Goal: Task Accomplishment & Management: Manage account settings

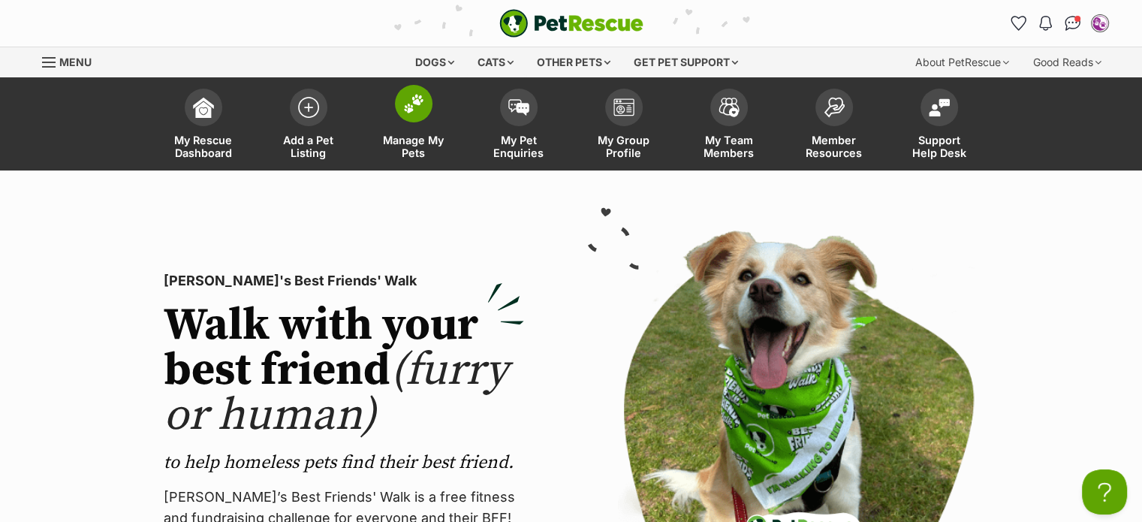
click at [414, 110] on img at bounding box center [413, 104] width 21 height 20
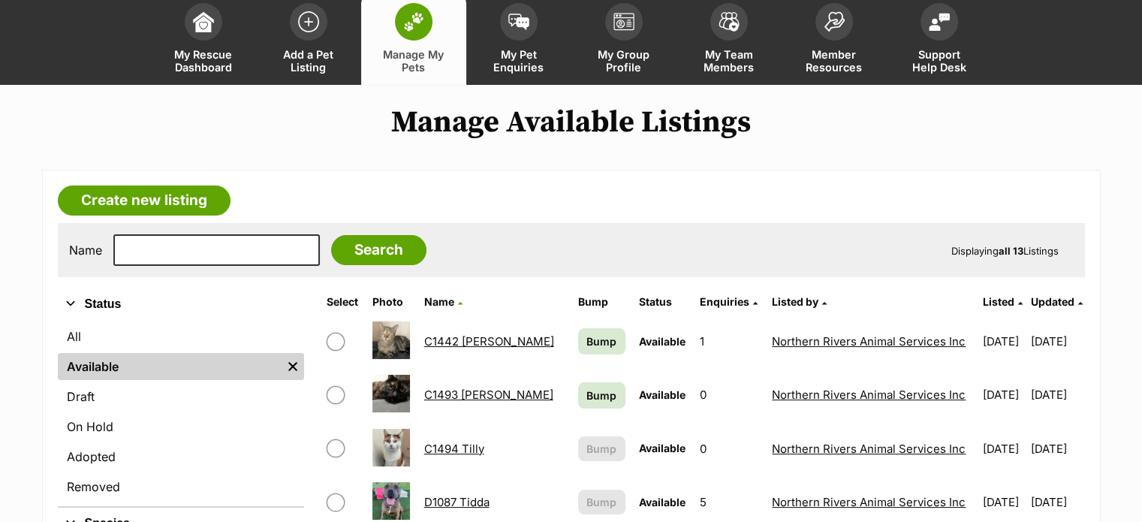
scroll to position [225, 0]
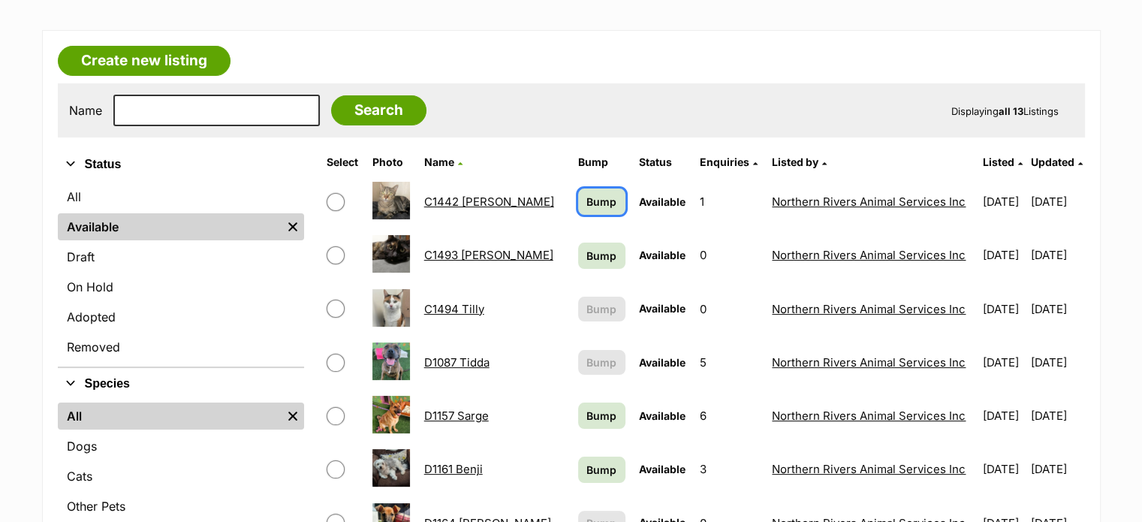
click at [587, 195] on span "Bump" at bounding box center [602, 202] width 30 height 16
click at [587, 252] on span "Bump" at bounding box center [602, 256] width 30 height 16
click at [587, 408] on span "Bump" at bounding box center [602, 416] width 30 height 16
click at [587, 468] on span "Bump" at bounding box center [602, 470] width 30 height 16
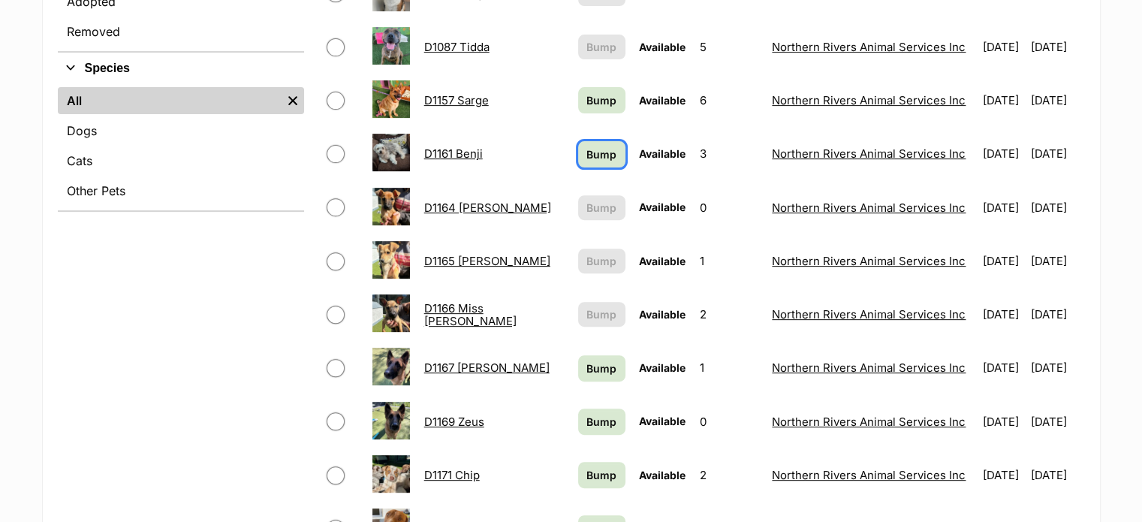
scroll to position [601, 0]
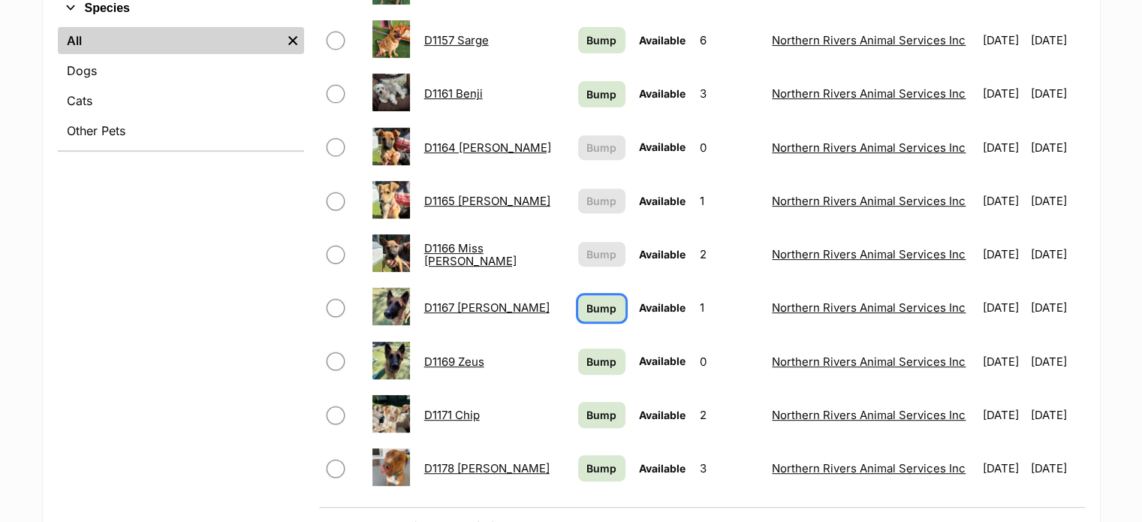
click at [587, 307] on span "Bump" at bounding box center [602, 308] width 30 height 16
click at [587, 354] on span "Bump" at bounding box center [602, 362] width 30 height 16
click at [587, 408] on span "Bump" at bounding box center [602, 415] width 30 height 16
click at [587, 466] on span "Bump" at bounding box center [602, 468] width 30 height 16
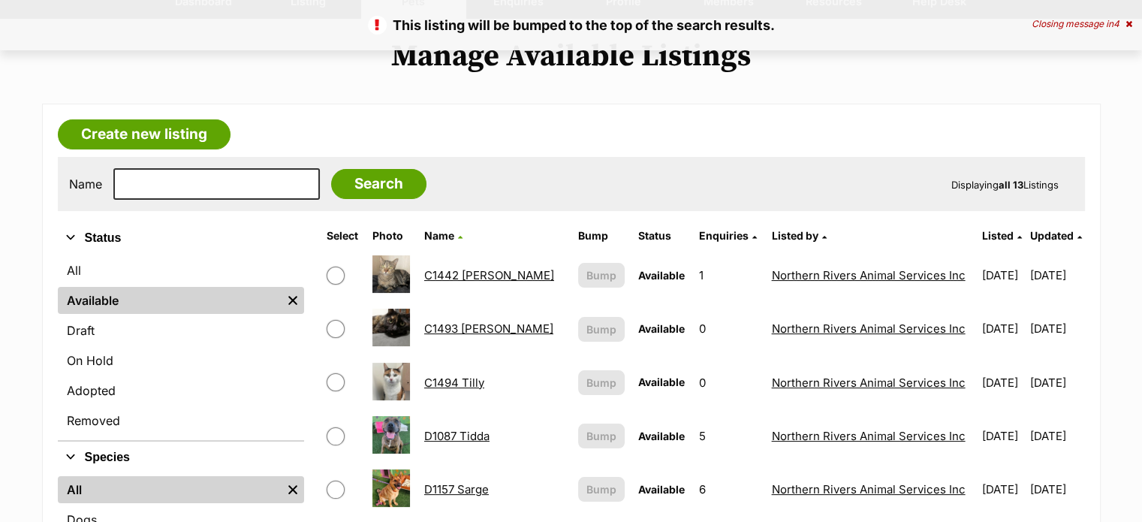
scroll to position [150, 0]
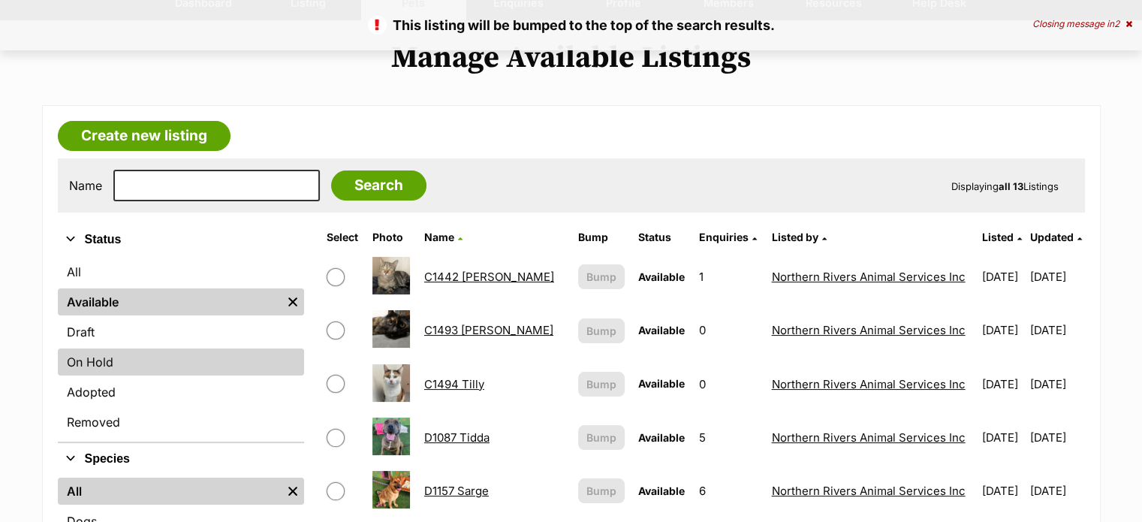
click at [106, 359] on link "On Hold" at bounding box center [181, 361] width 246 height 27
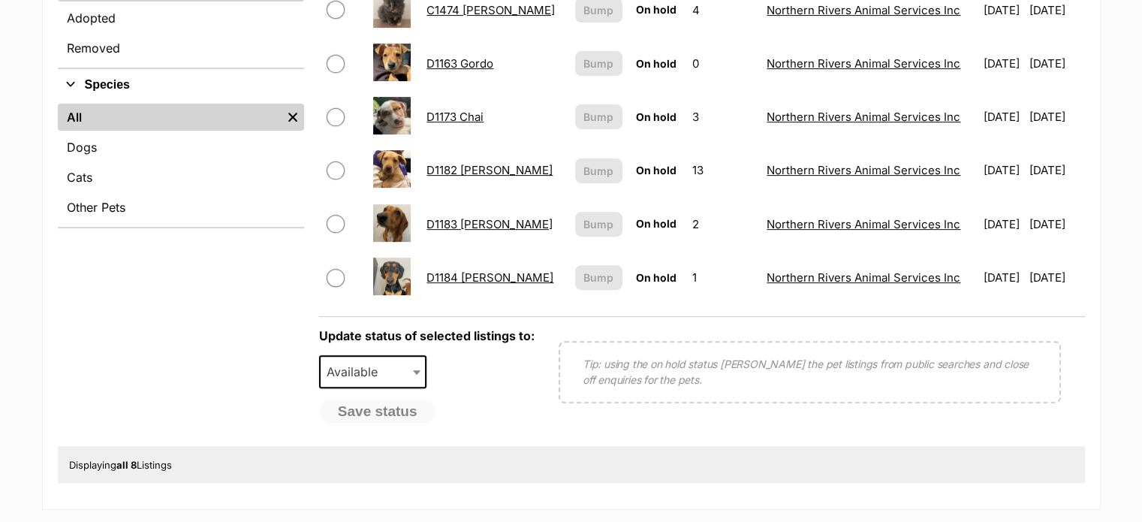
scroll to position [526, 0]
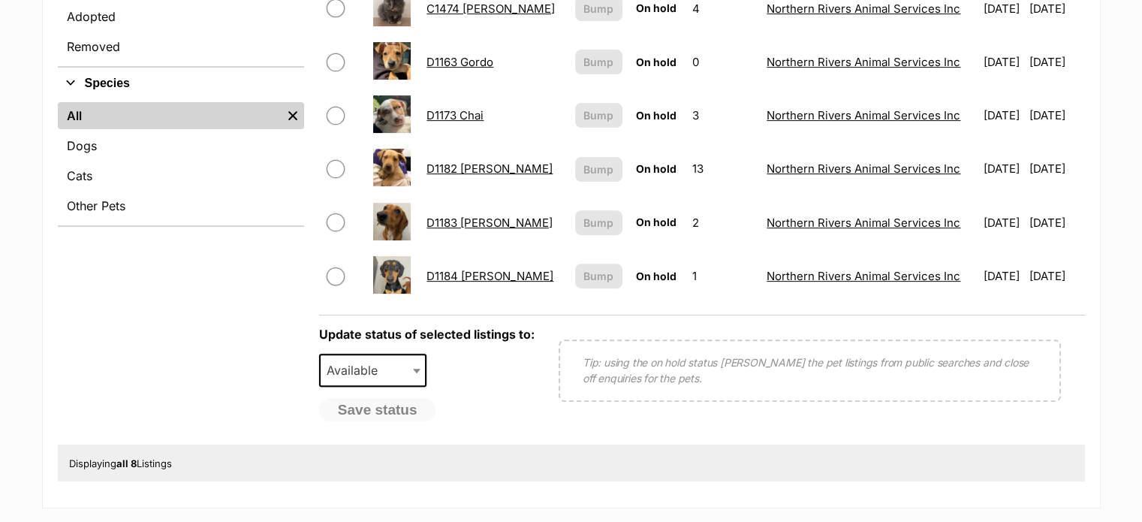
click at [493, 162] on link "D1182 [PERSON_NAME]" at bounding box center [490, 168] width 126 height 14
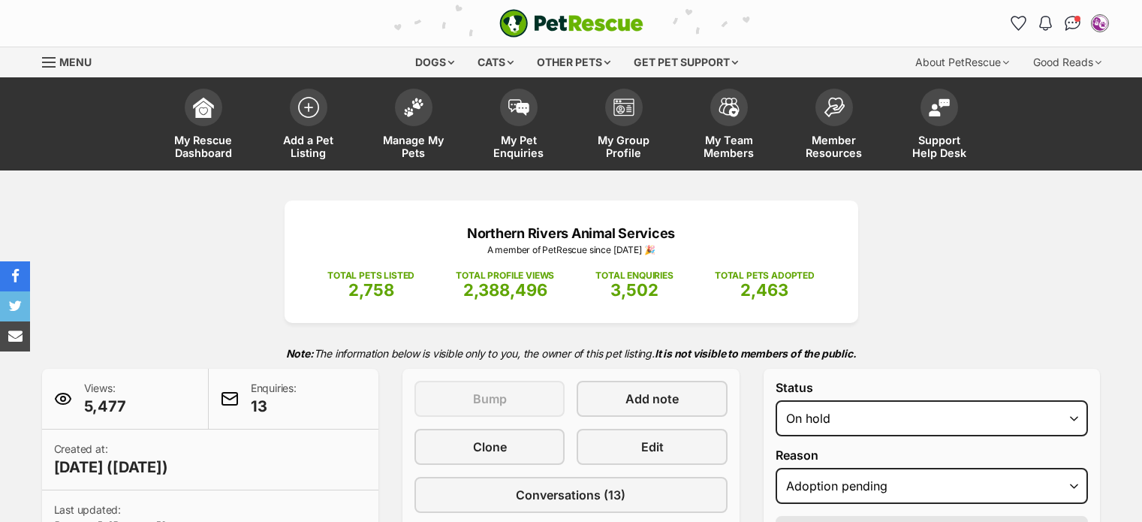
select select "adoption_pending"
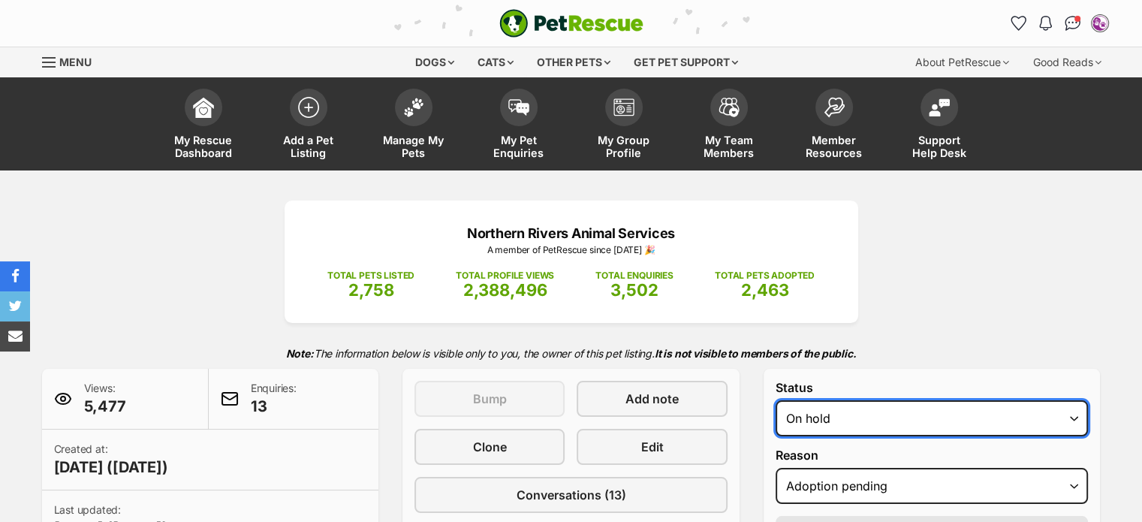
click at [921, 405] on select "Draft - not available as listing has enquires Available On hold Adopted" at bounding box center [932, 418] width 313 height 36
select select "rehomed"
click at [776, 400] on select "Draft - not available as listing has enquires Available On hold Adopted" at bounding box center [932, 418] width 313 height 36
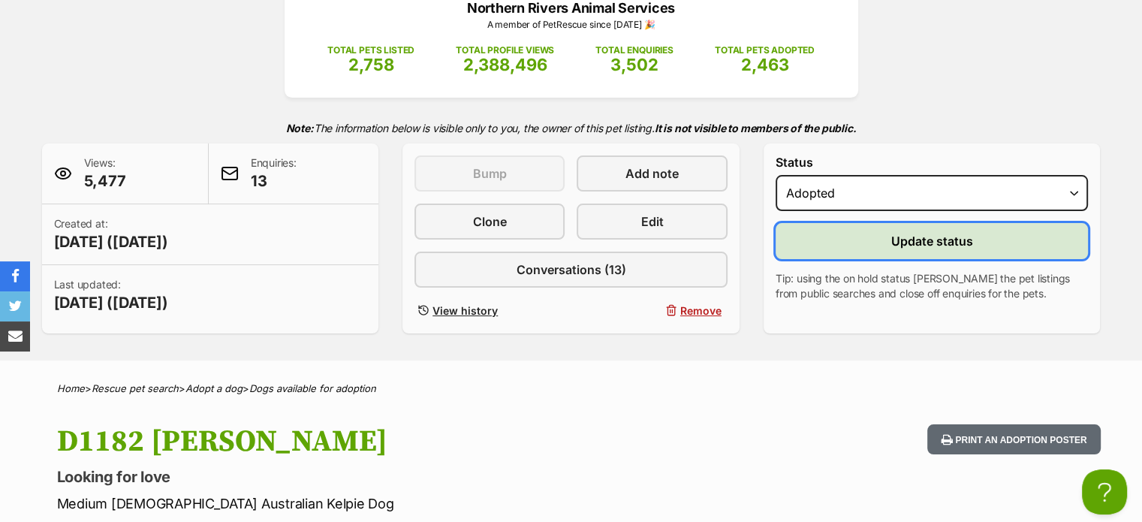
click at [928, 232] on span "Update status" at bounding box center [932, 241] width 82 height 18
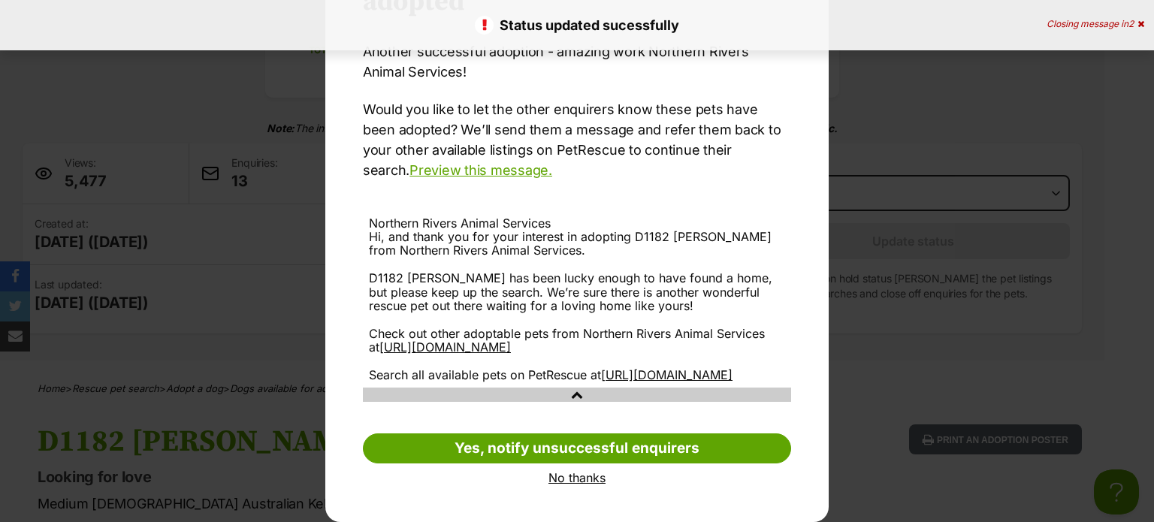
click at [571, 474] on link "No thanks" at bounding box center [577, 478] width 428 height 14
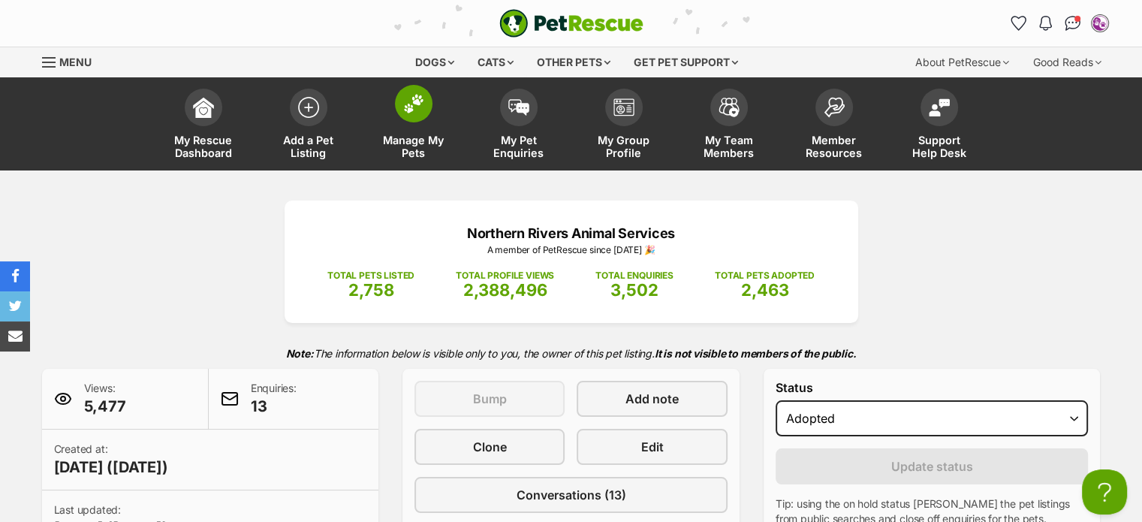
click at [399, 107] on span at bounding box center [414, 104] width 38 height 38
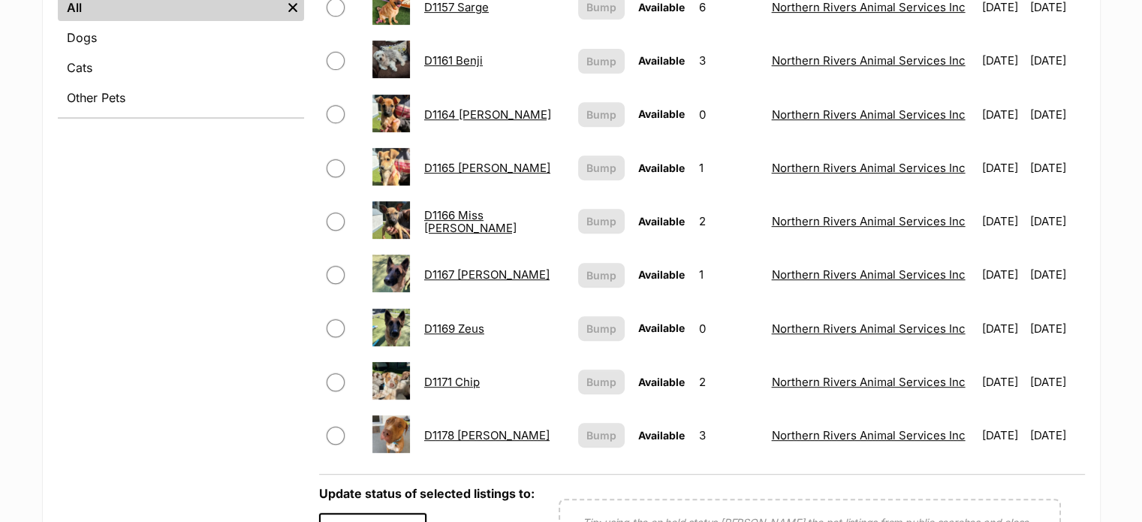
scroll to position [676, 0]
